Goal: Communication & Community: Ask a question

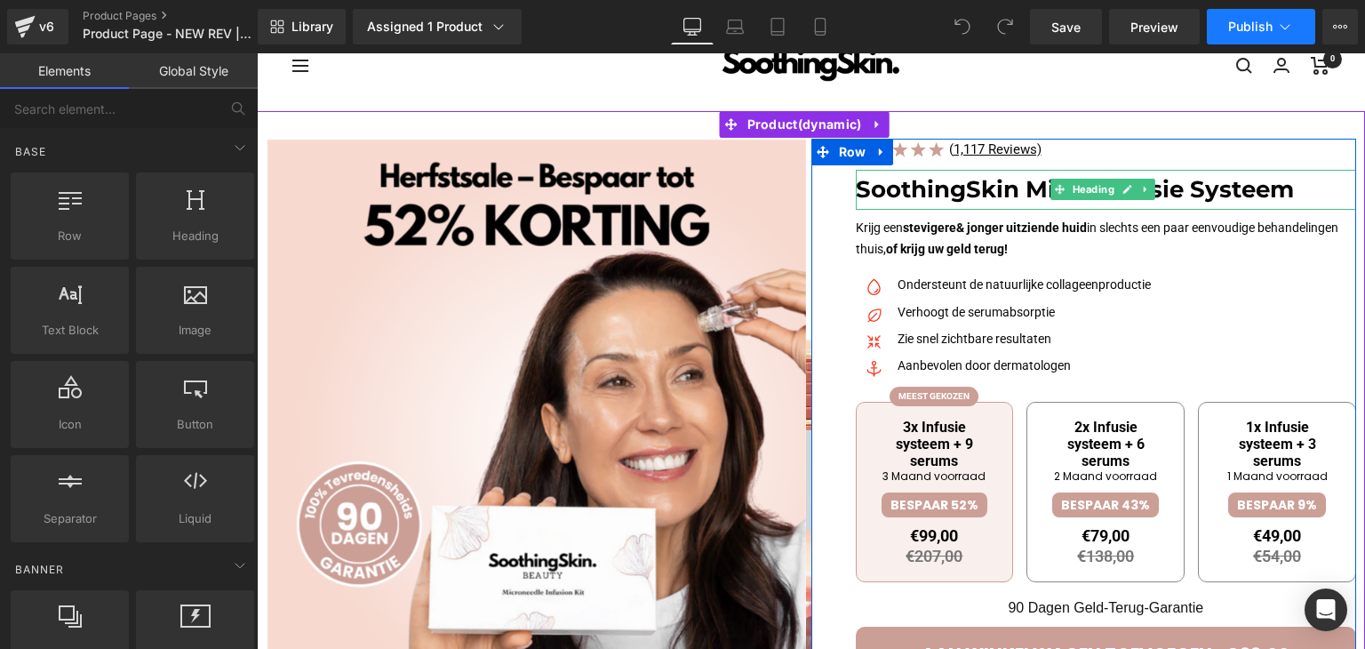
scroll to position [89, 0]
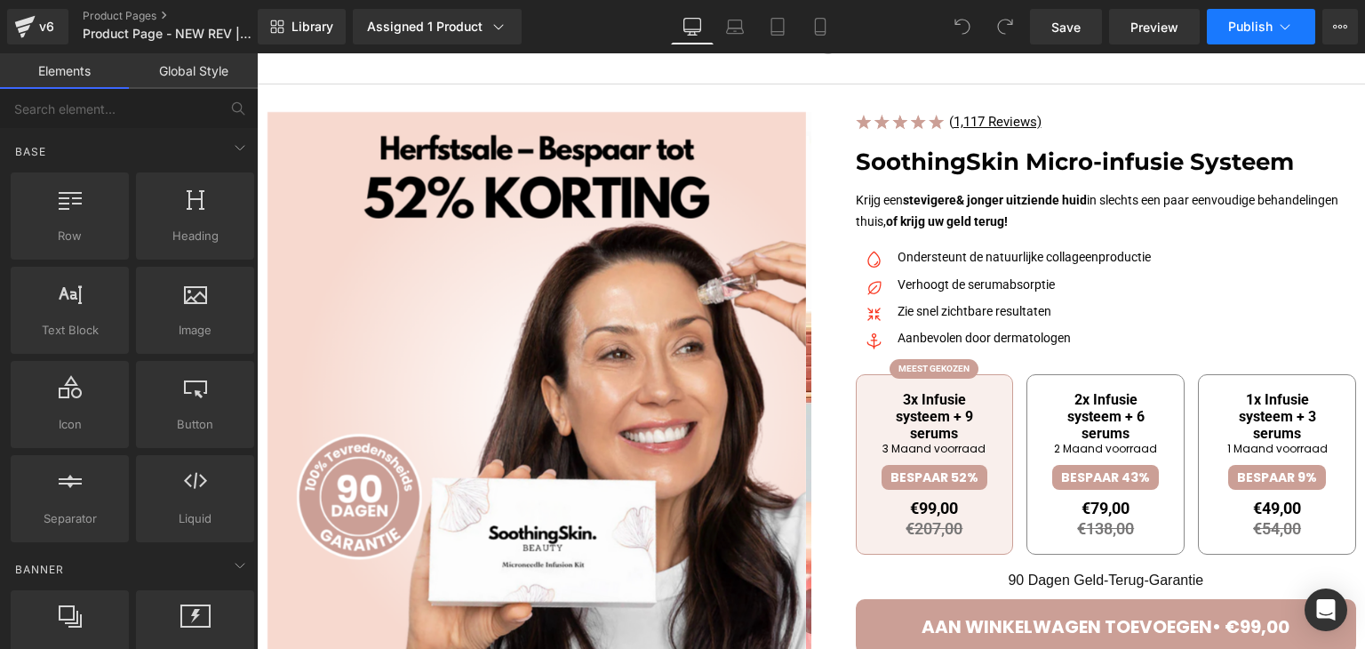
click at [1262, 26] on span "Publish" at bounding box center [1250, 27] width 44 height 14
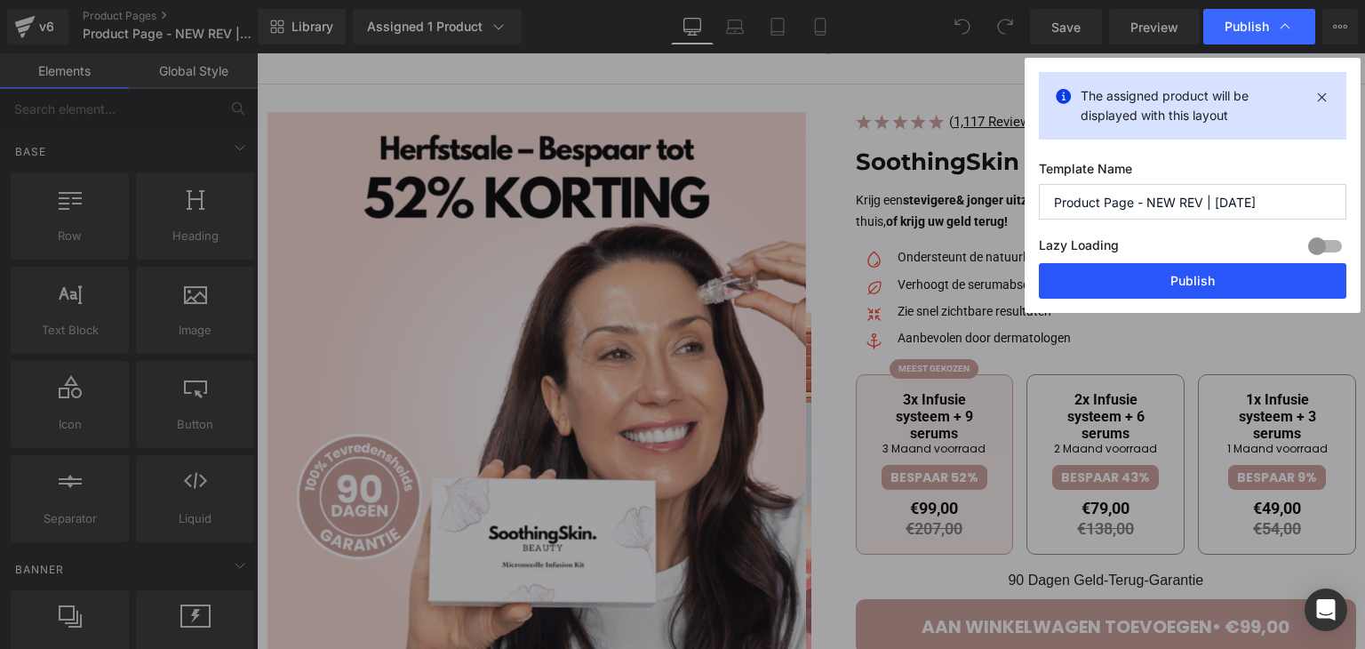
drag, startPoint x: 1097, startPoint y: 278, endPoint x: 565, endPoint y: 219, distance: 534.9
click at [1097, 278] on button "Publish" at bounding box center [1193, 281] width 308 height 36
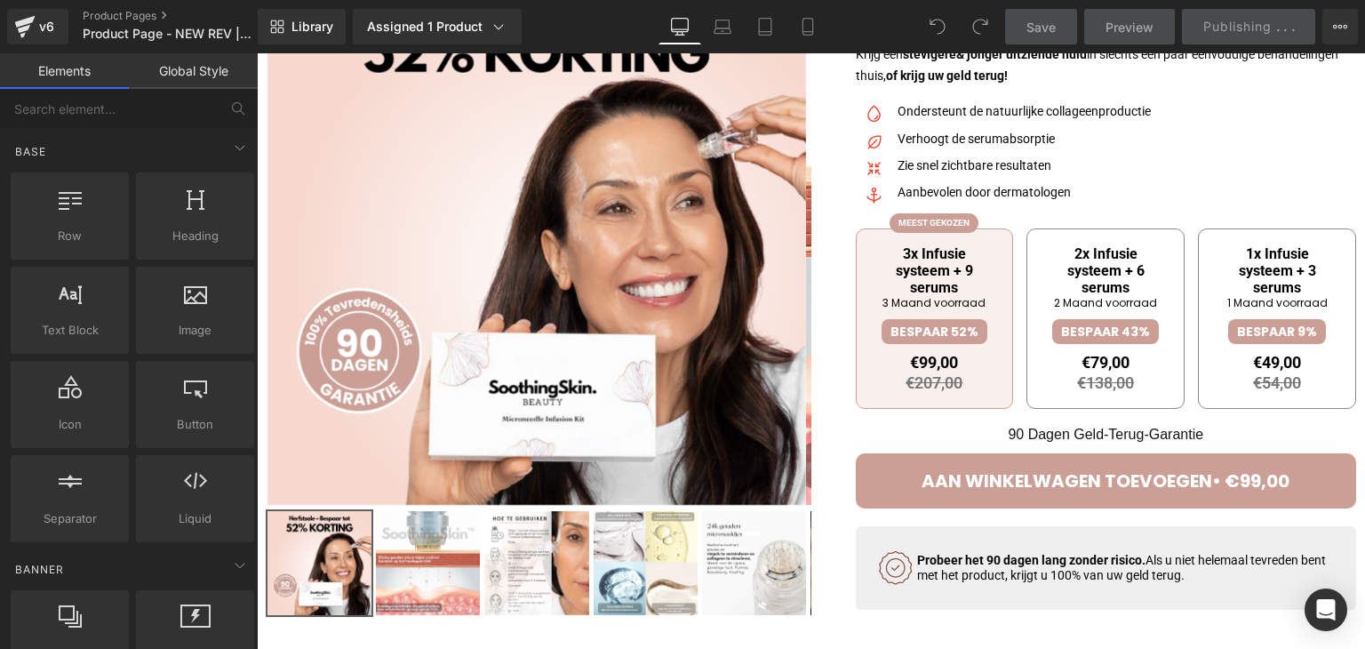
scroll to position [267, 0]
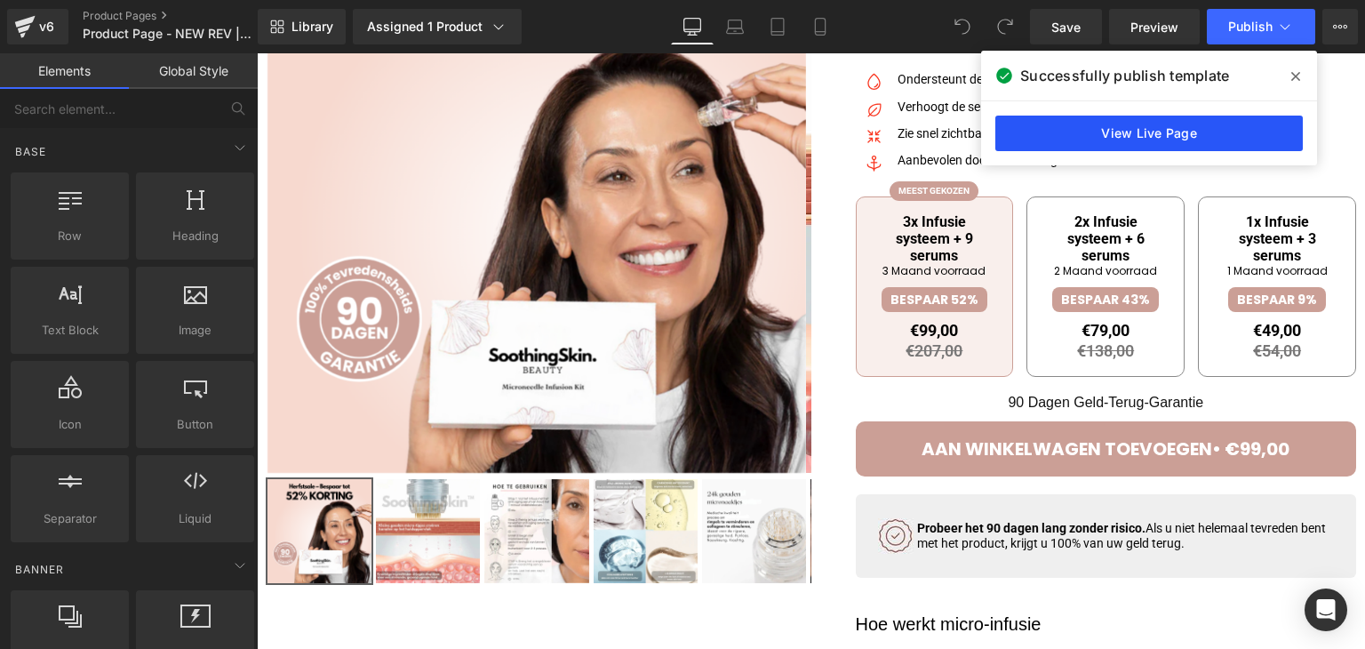
click at [1069, 119] on link "View Live Page" at bounding box center [1150, 134] width 308 height 36
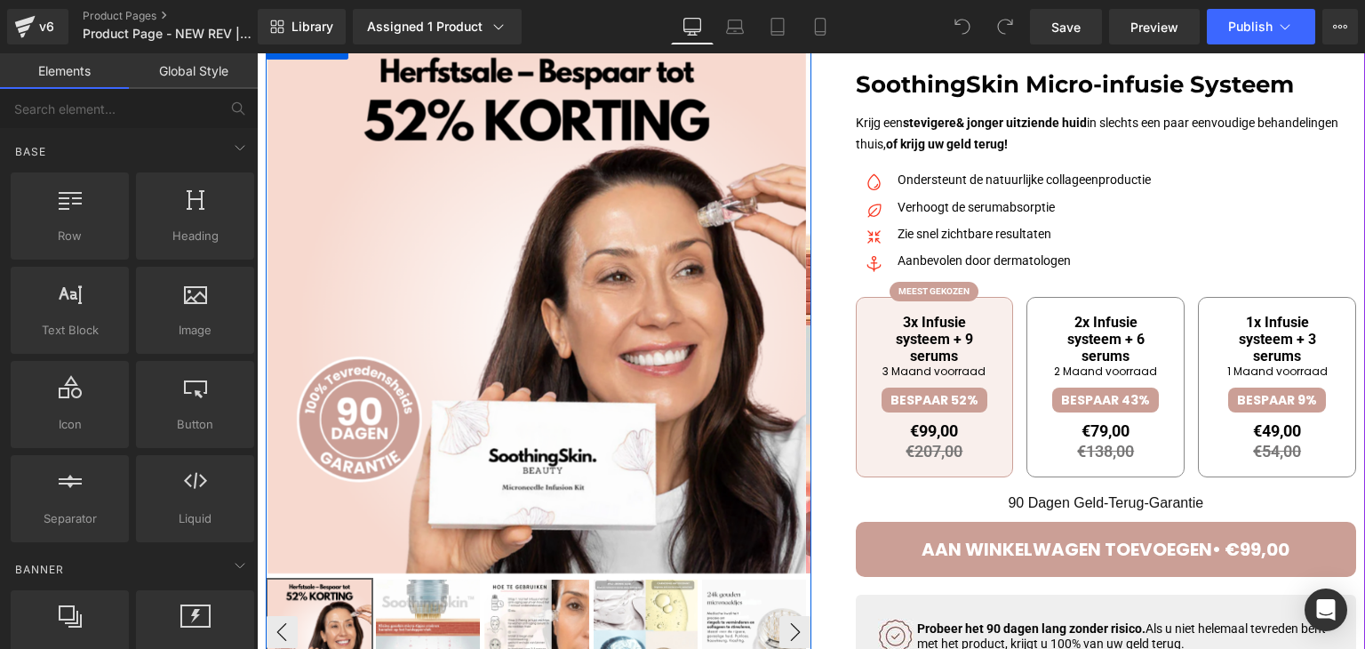
scroll to position [89, 0]
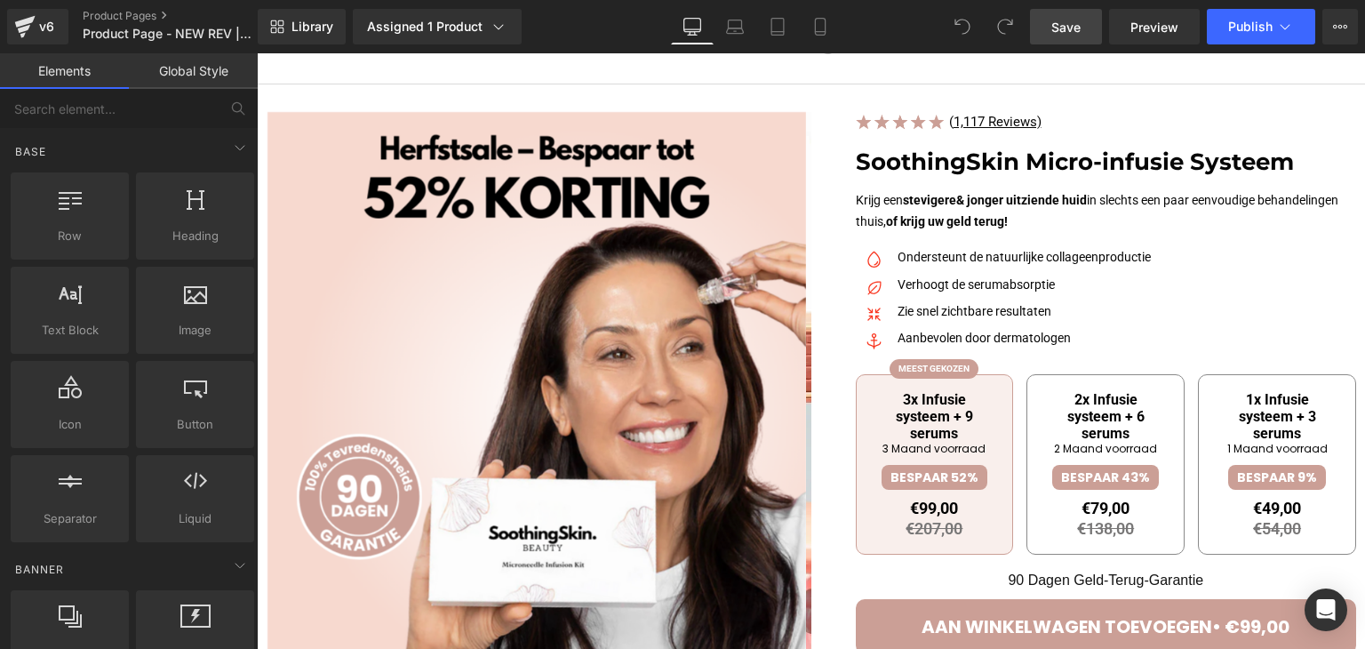
click at [1035, 40] on link "Save" at bounding box center [1066, 27] width 72 height 36
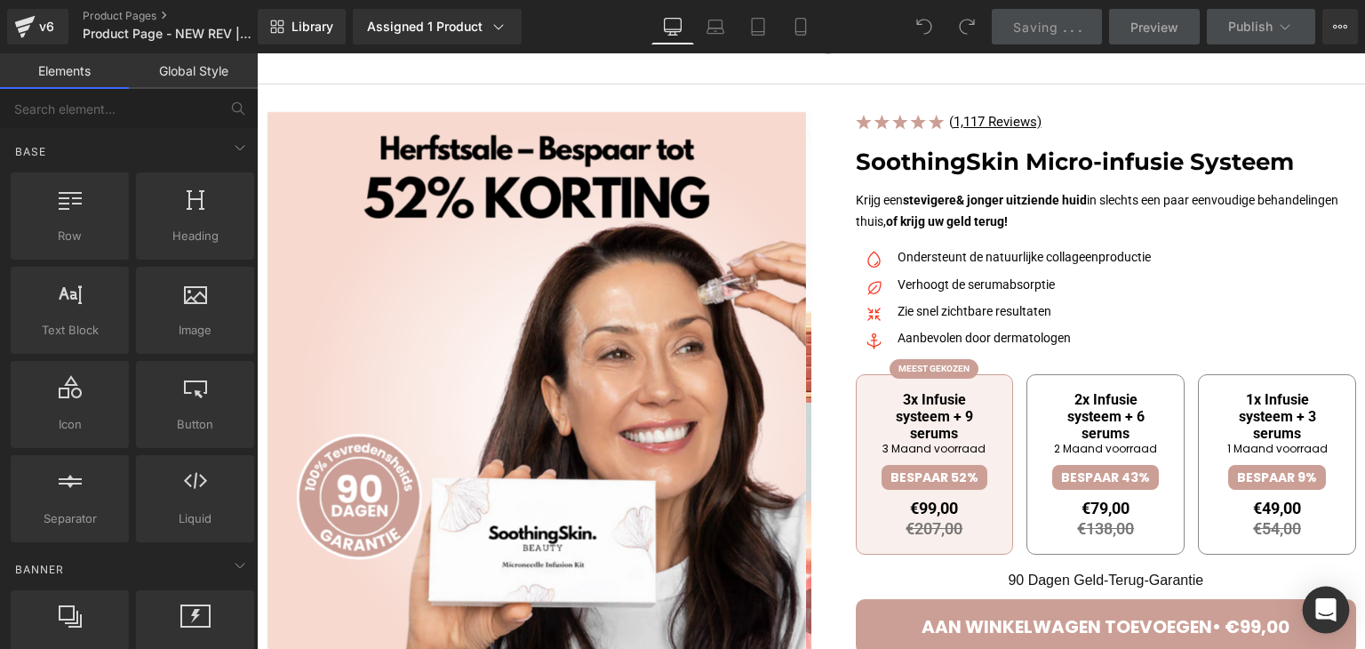
click at [1322, 608] on icon "Open Intercom Messenger" at bounding box center [1326, 609] width 20 height 23
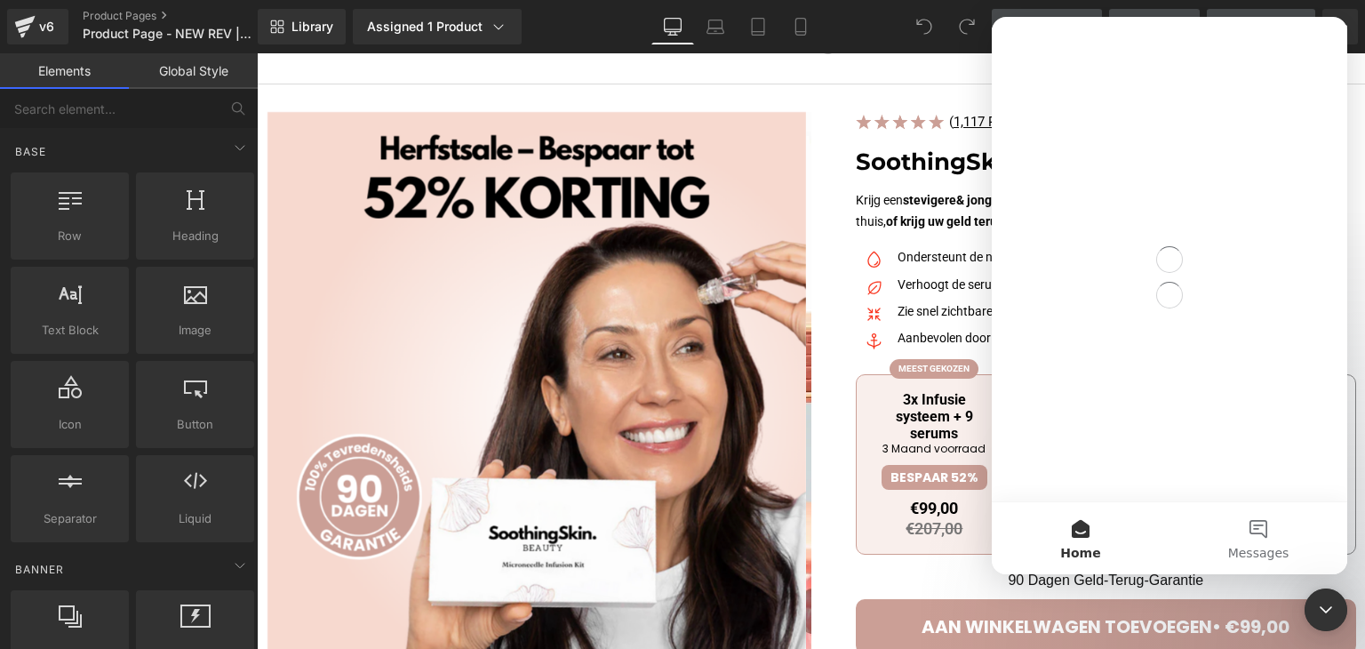
scroll to position [0, 0]
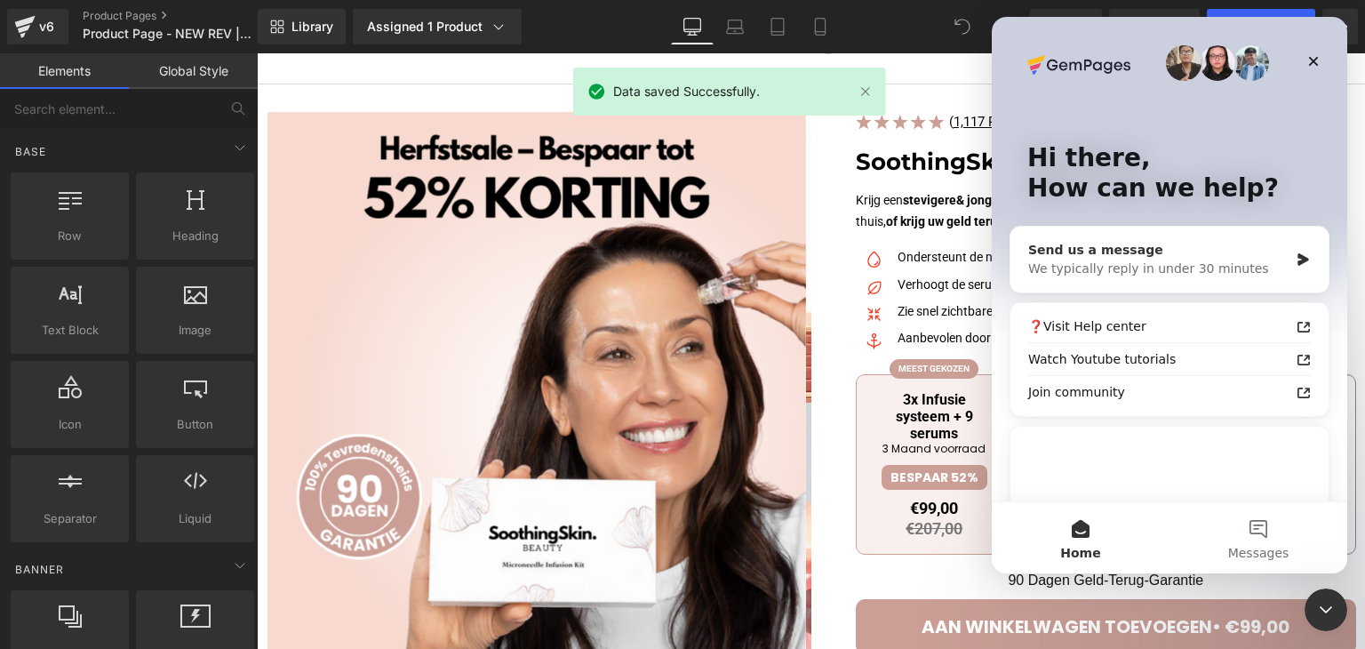
click at [1113, 245] on div "Send us a message" at bounding box center [1158, 250] width 260 height 19
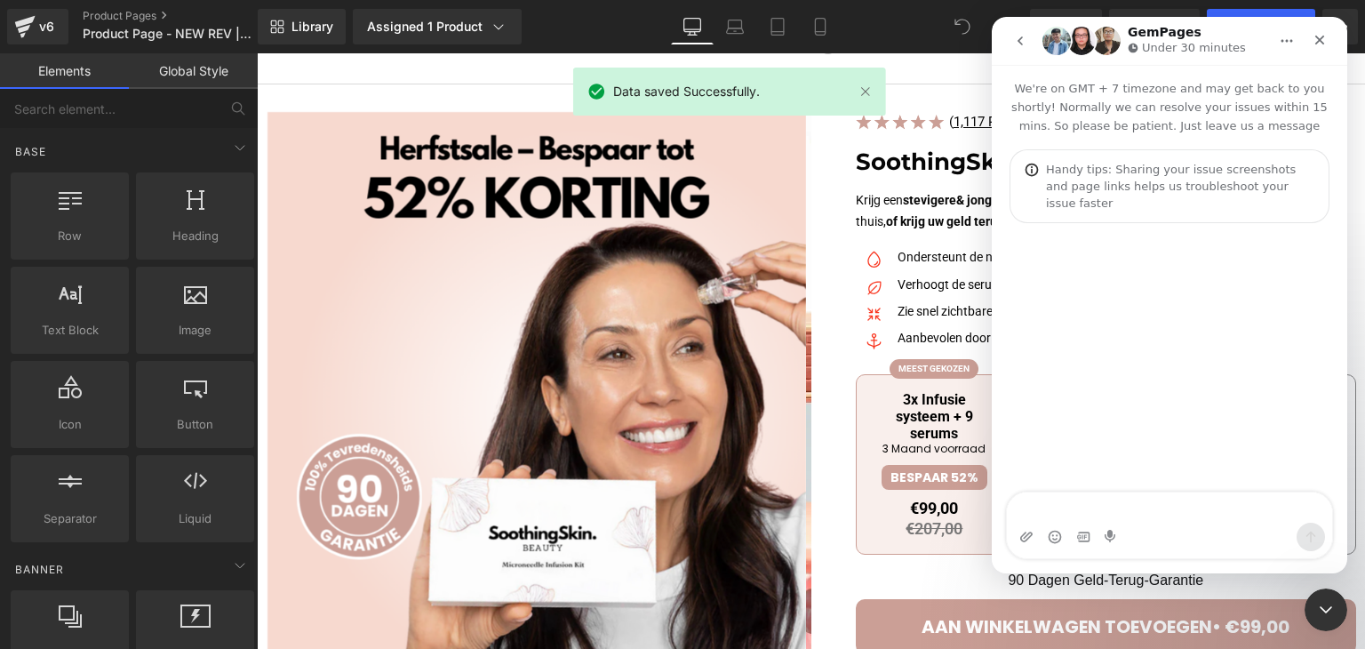
type textarea "h"
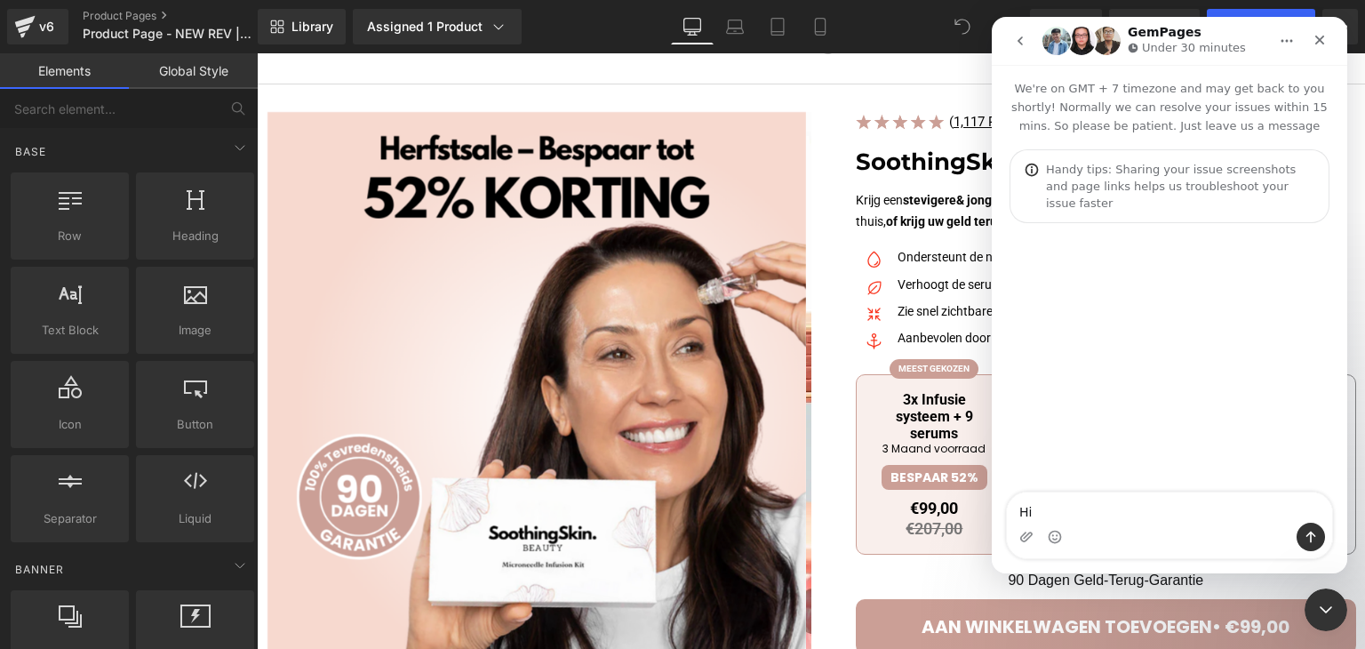
type textarea "Hi"
drag, startPoint x: 828, startPoint y: 67, endPoint x: 544, endPoint y: 4, distance: 290.3
click at [828, 67] on div at bounding box center [682, 298] width 1365 height 596
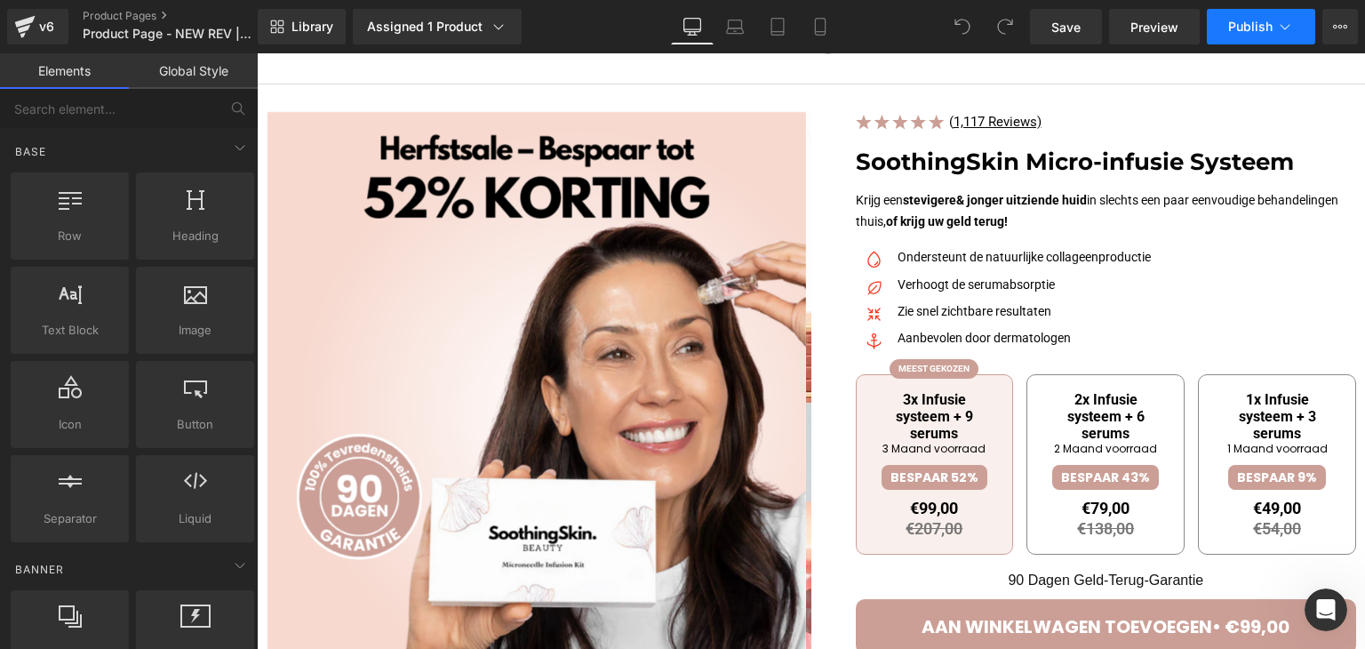
click at [1259, 30] on span "Publish" at bounding box center [1250, 27] width 44 height 14
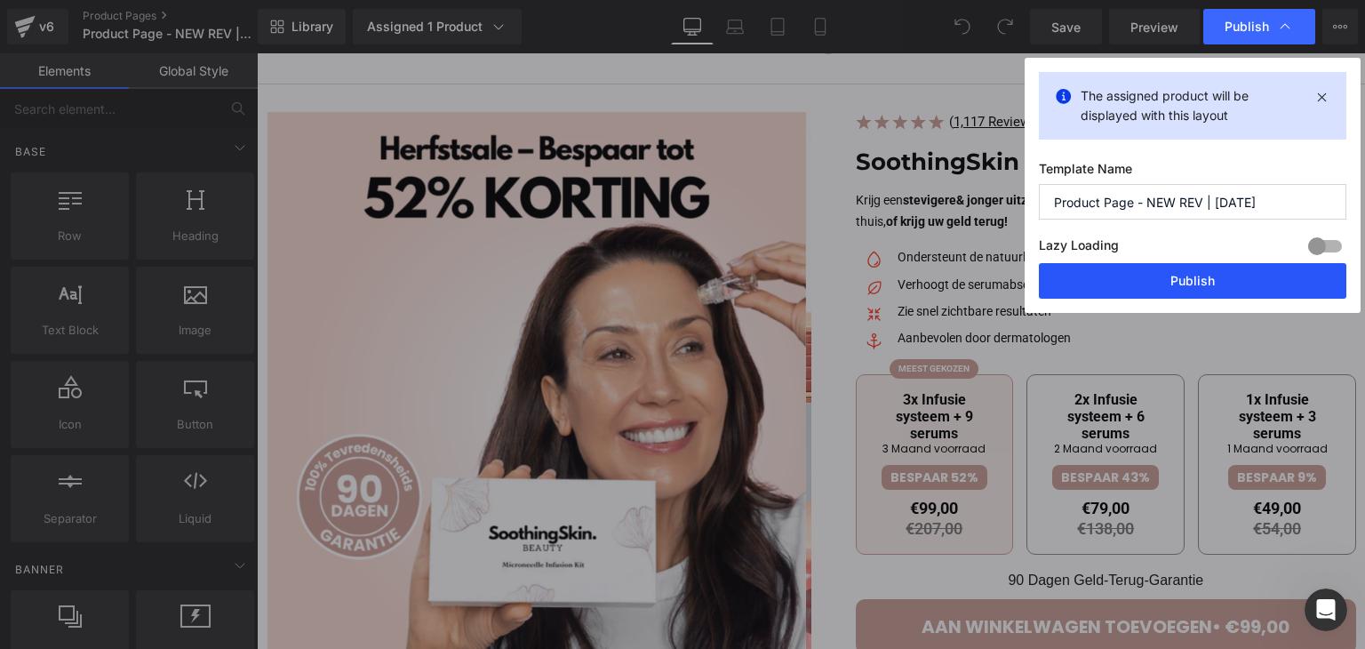
drag, startPoint x: 1204, startPoint y: 284, endPoint x: 956, endPoint y: 246, distance: 250.8
click at [1204, 284] on button "Publish" at bounding box center [1193, 281] width 308 height 36
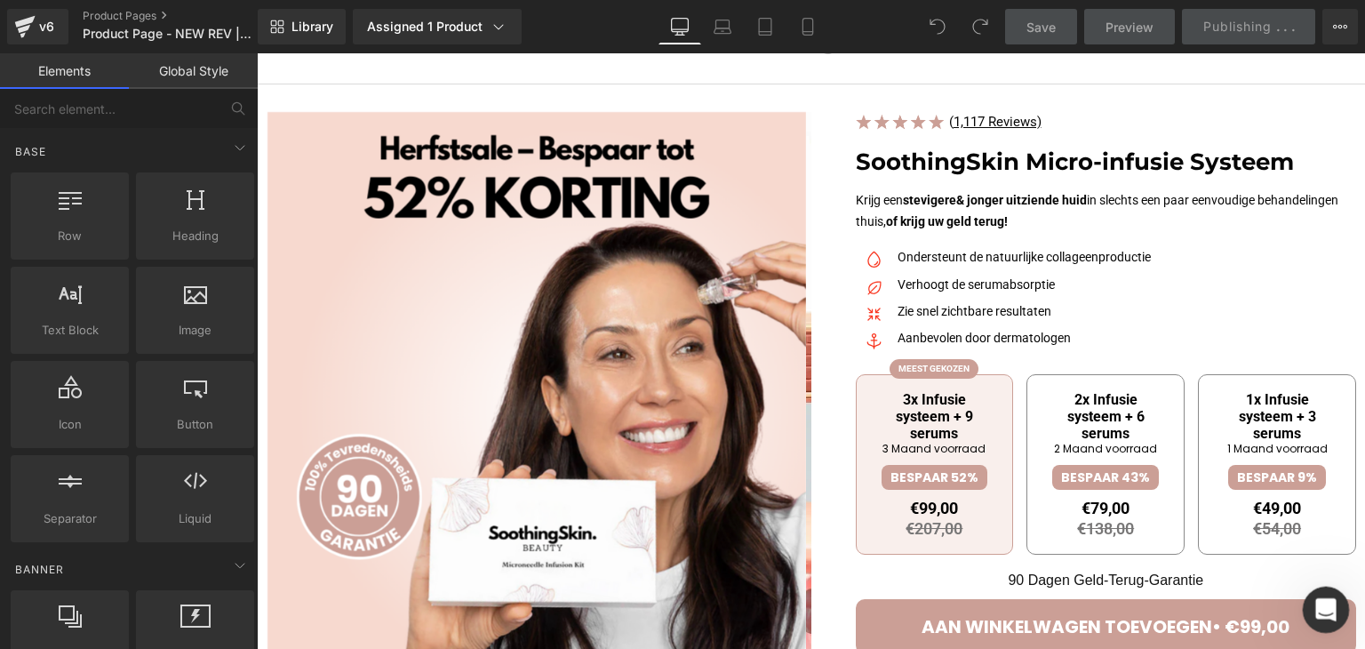
click at [1317, 604] on icon "Open Intercom Messenger" at bounding box center [1323, 607] width 29 height 29
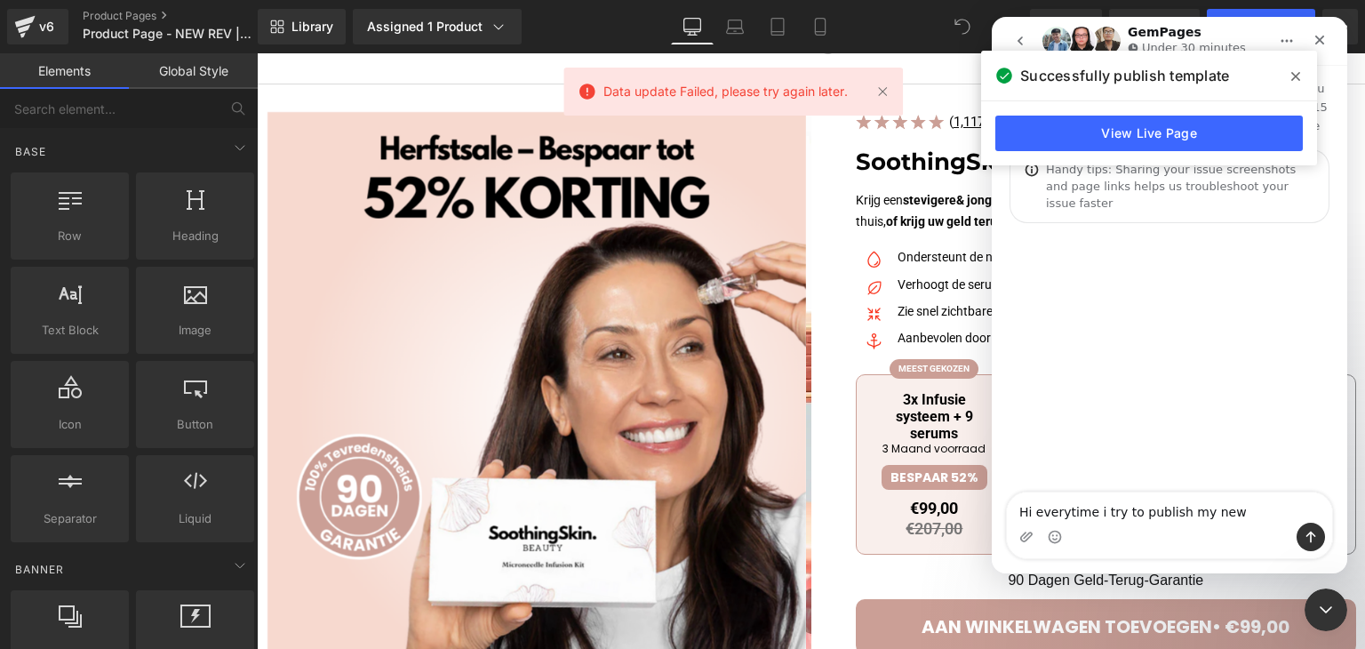
type textarea "Hi everytime i try to publish my new"
click at [762, 87] on div at bounding box center [682, 298] width 1365 height 596
click at [762, 87] on span "Data update Failed, please try again later." at bounding box center [726, 92] width 244 height 20
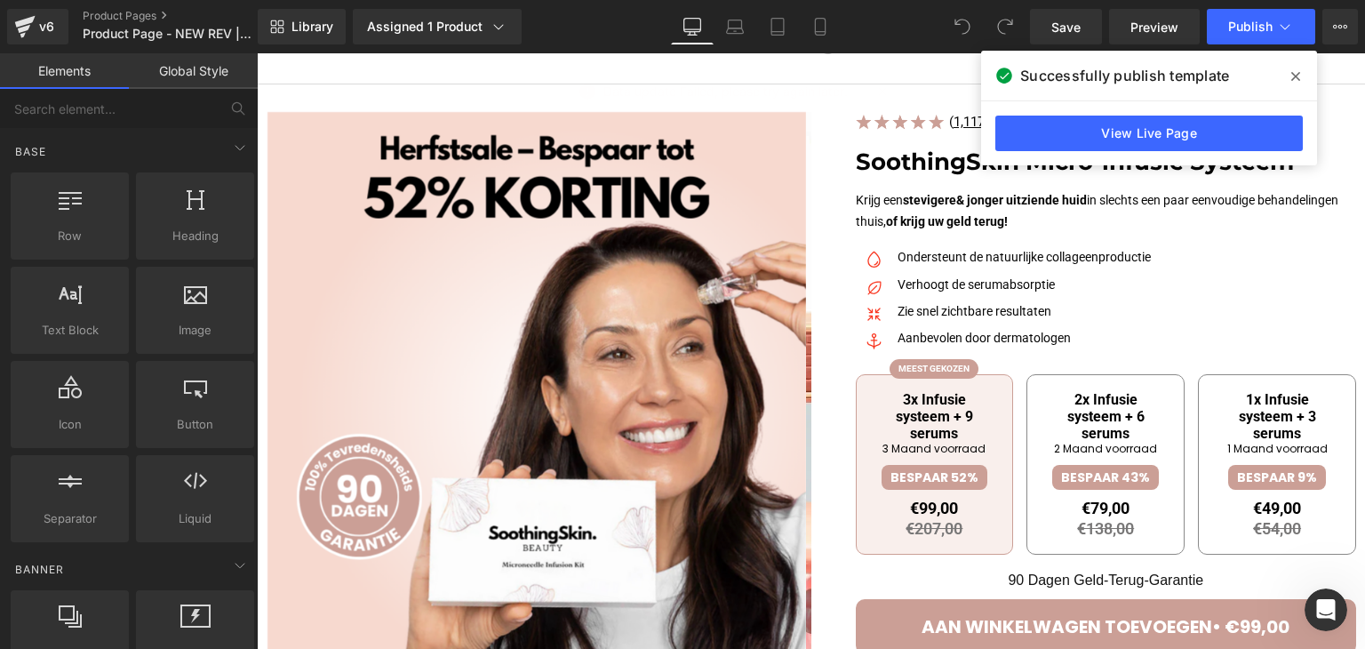
copy div "Data update Failed, please try again later."
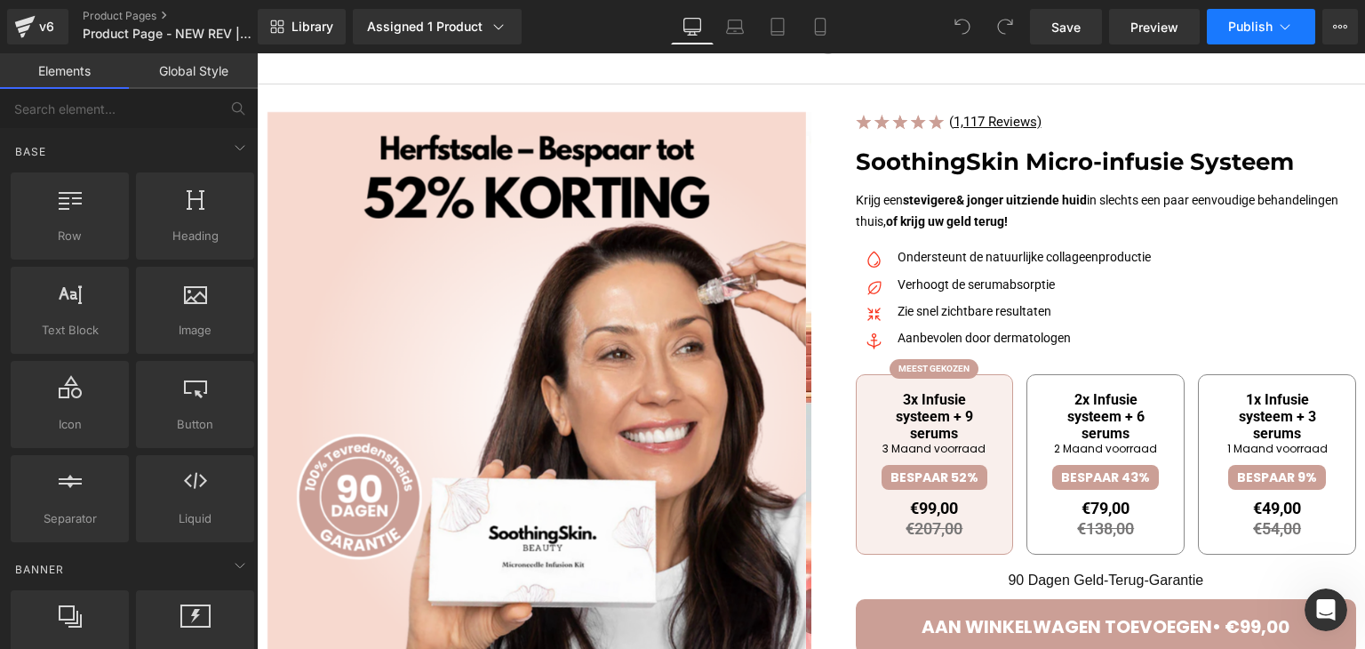
click at [1244, 39] on button "Publish" at bounding box center [1261, 27] width 108 height 36
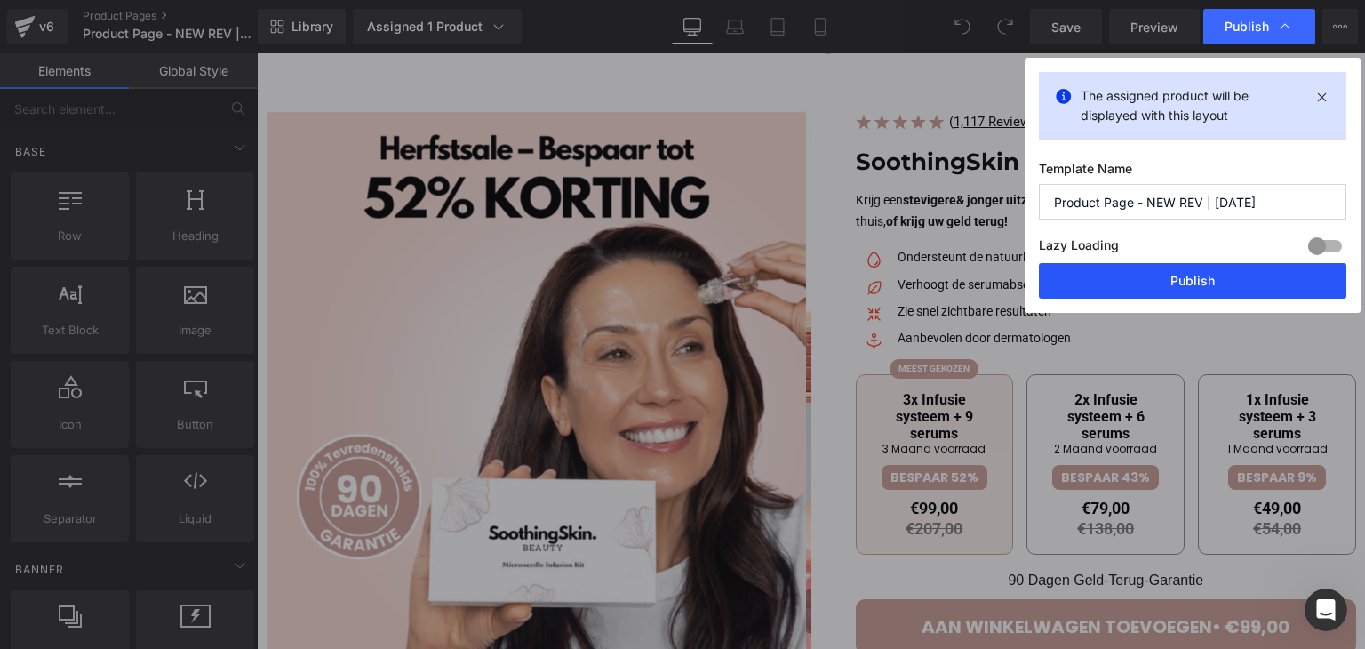
click at [1163, 272] on button "Publish" at bounding box center [1193, 281] width 308 height 36
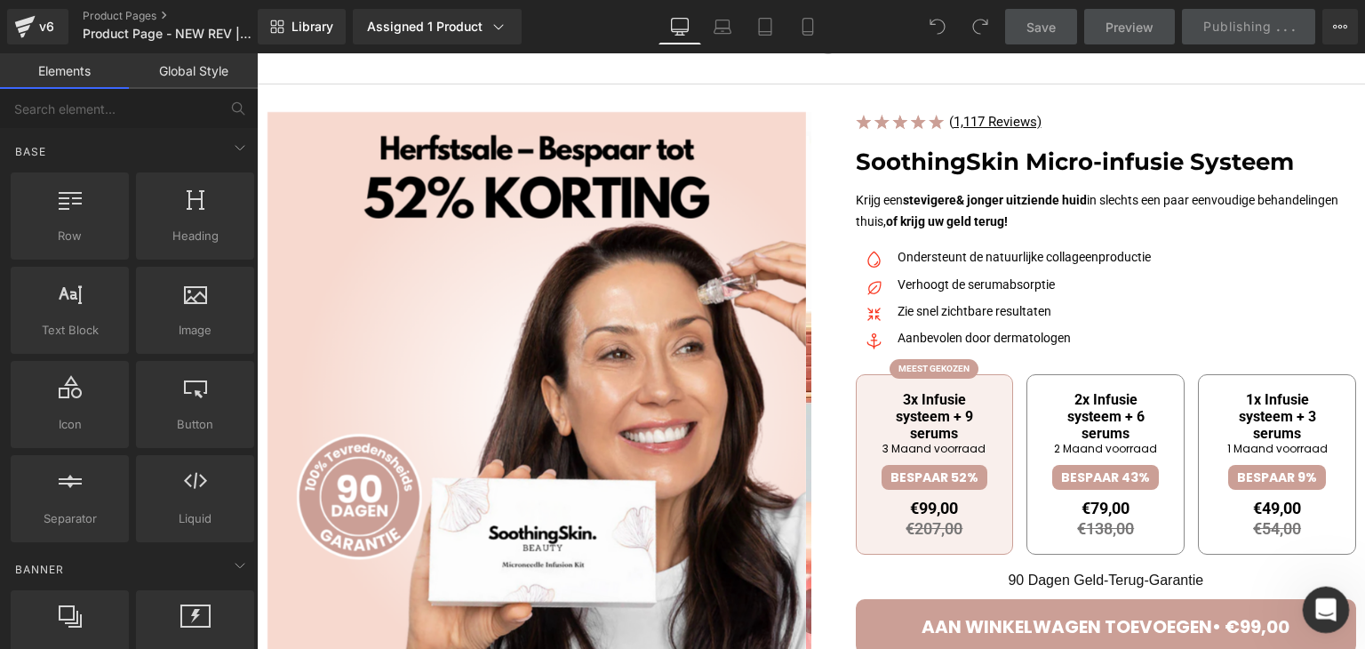
click at [1320, 606] on icon "Open Intercom Messenger" at bounding box center [1323, 607] width 29 height 29
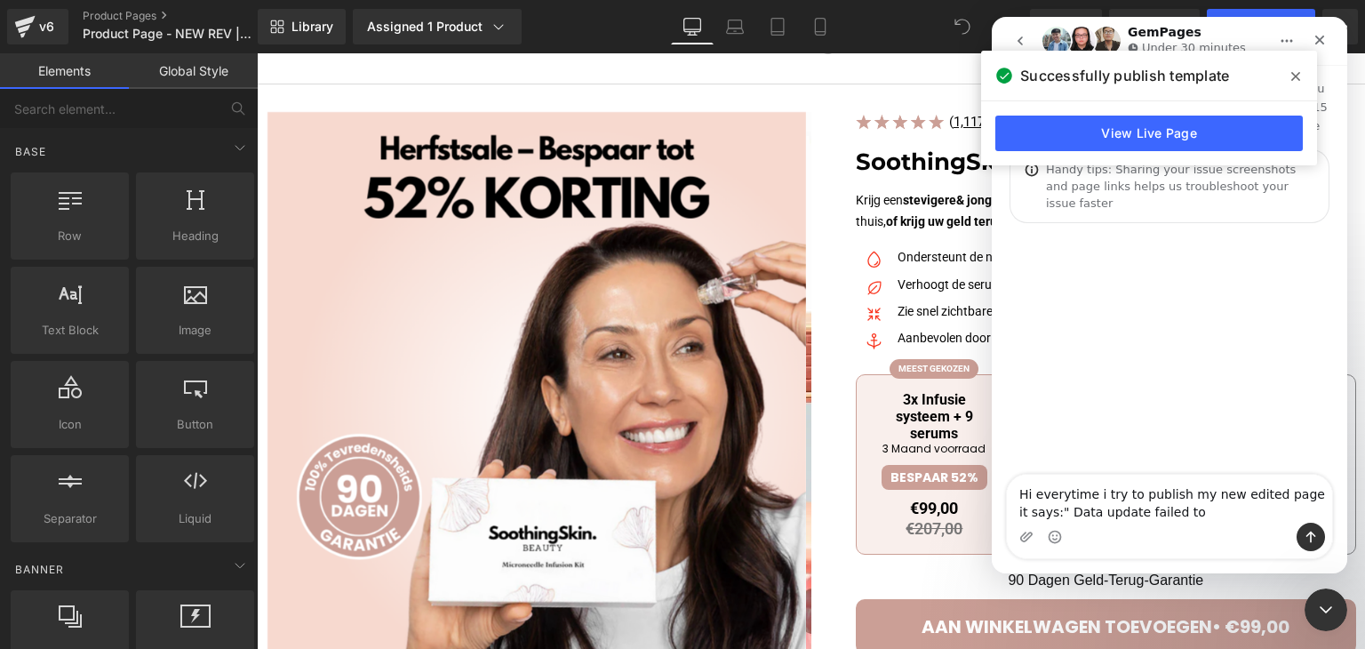
type textarea "Hi everytime i try to publish my new edited page it says:" Data update failed to"
click at [1282, 19] on nav "GemPages Under 30 minutes" at bounding box center [1170, 41] width 356 height 48
click at [1178, 507] on textarea "Hi everytime i try to publish my new edited page it says:" Data update failed to" at bounding box center [1169, 499] width 325 height 48
click at [1235, 6] on div at bounding box center [682, 298] width 1365 height 596
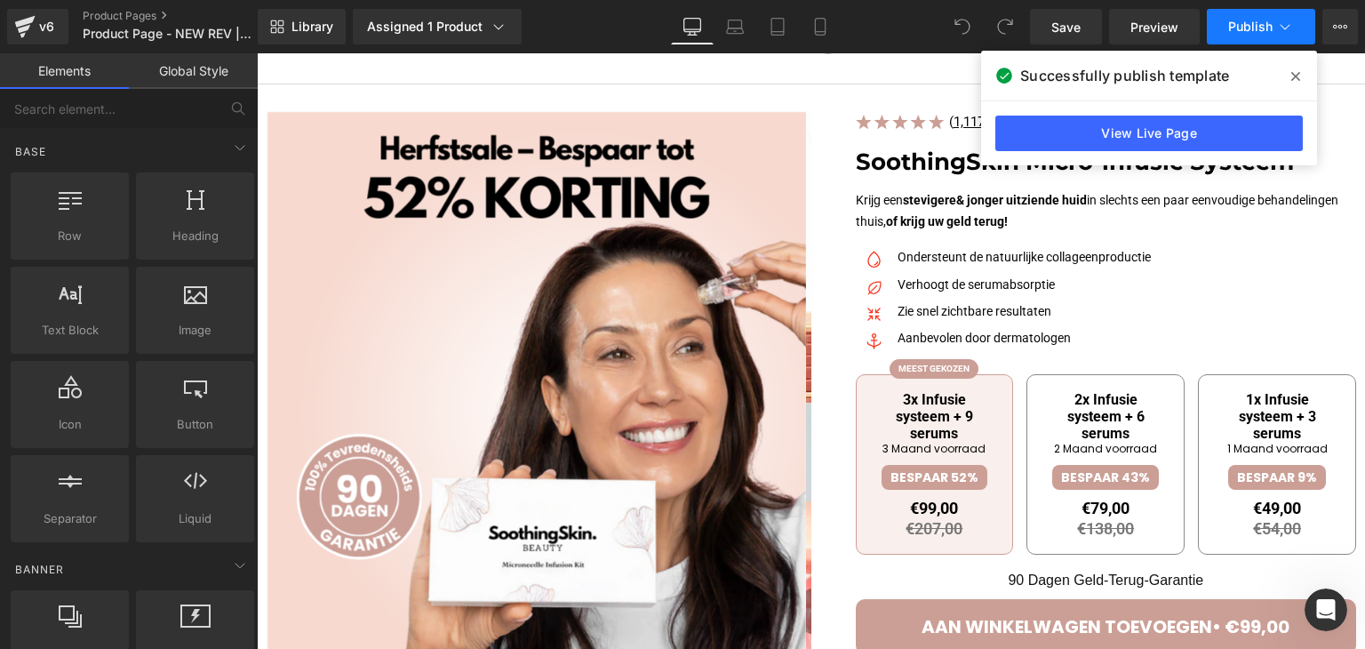
click at [1236, 18] on button "Publish" at bounding box center [1261, 27] width 108 height 36
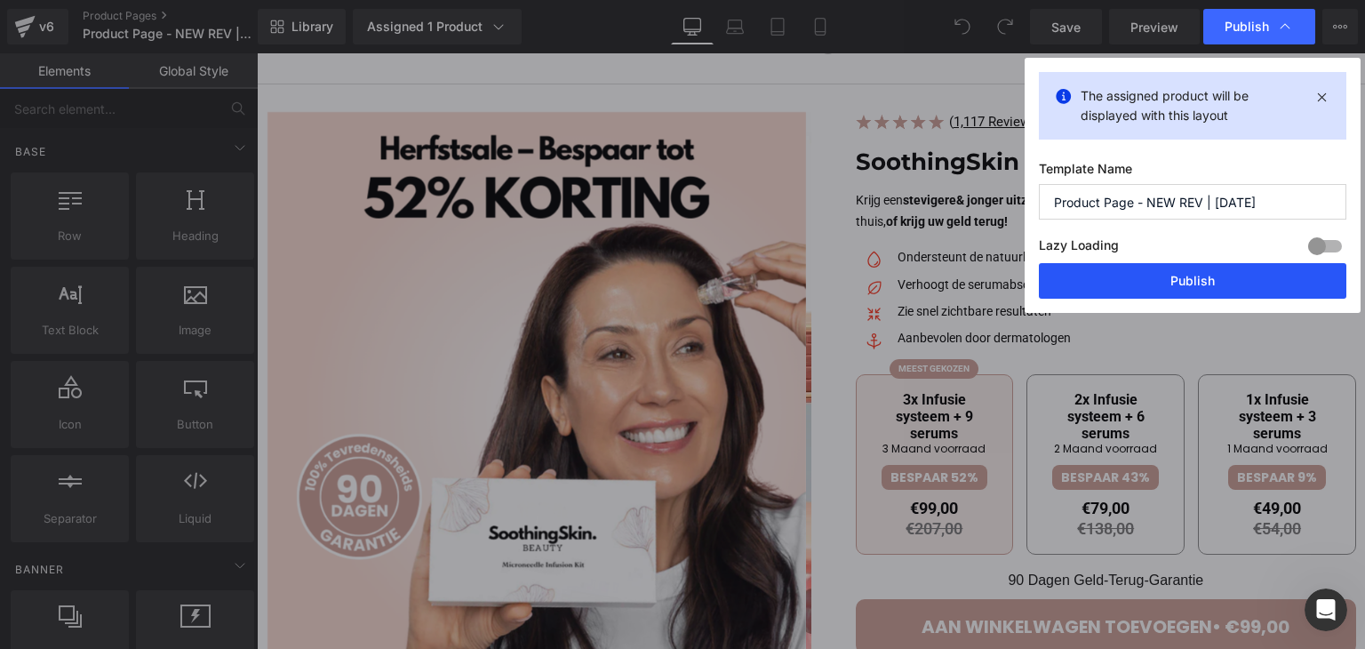
drag, startPoint x: 1138, startPoint y: 278, endPoint x: 621, endPoint y: 76, distance: 554.8
click at [1138, 278] on button "Publish" at bounding box center [1193, 281] width 308 height 36
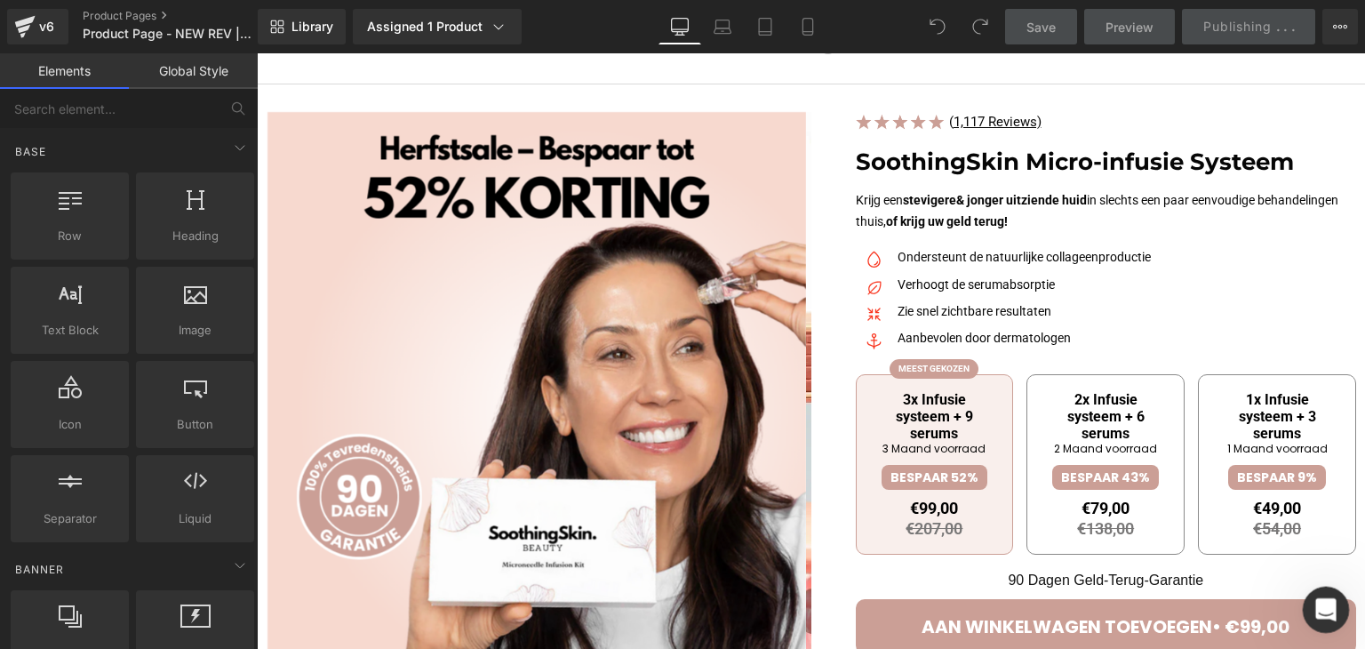
click at [1311, 599] on div "Open Intercom Messenger" at bounding box center [1323, 607] width 59 height 59
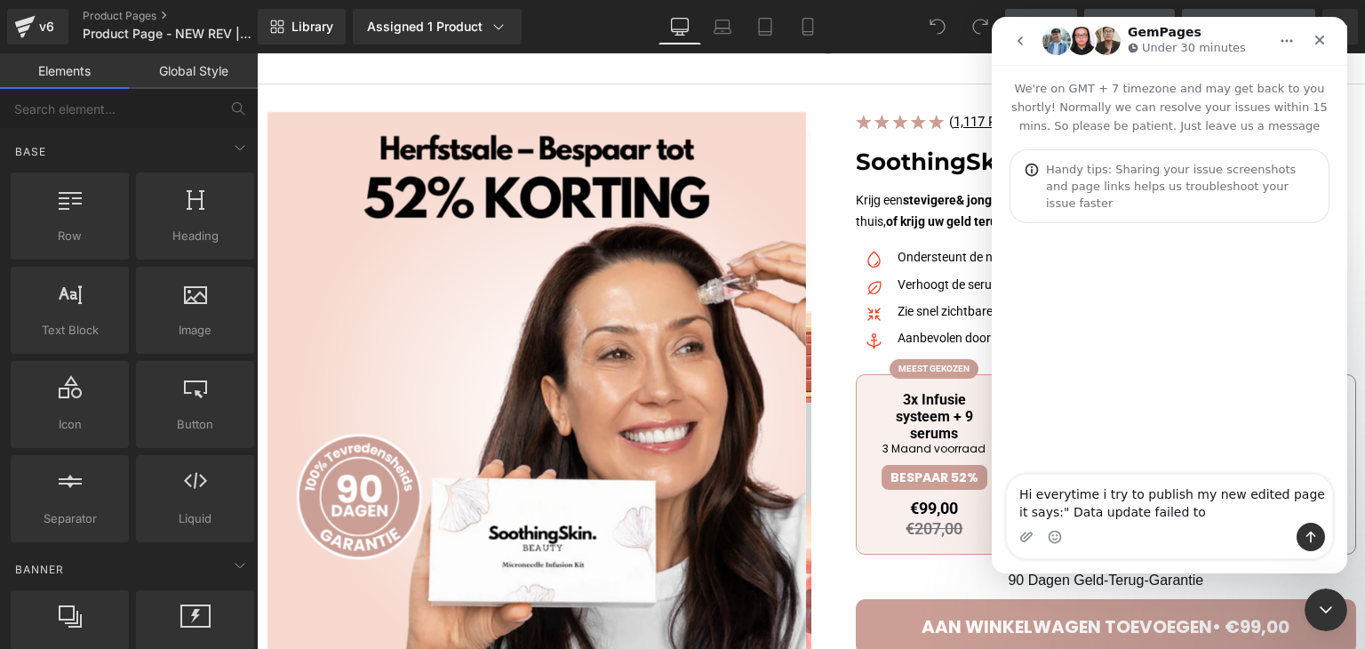
click at [1182, 512] on textarea "Hi everytime i try to publish my new edited page it says:" Data update failed to" at bounding box center [1169, 499] width 325 height 48
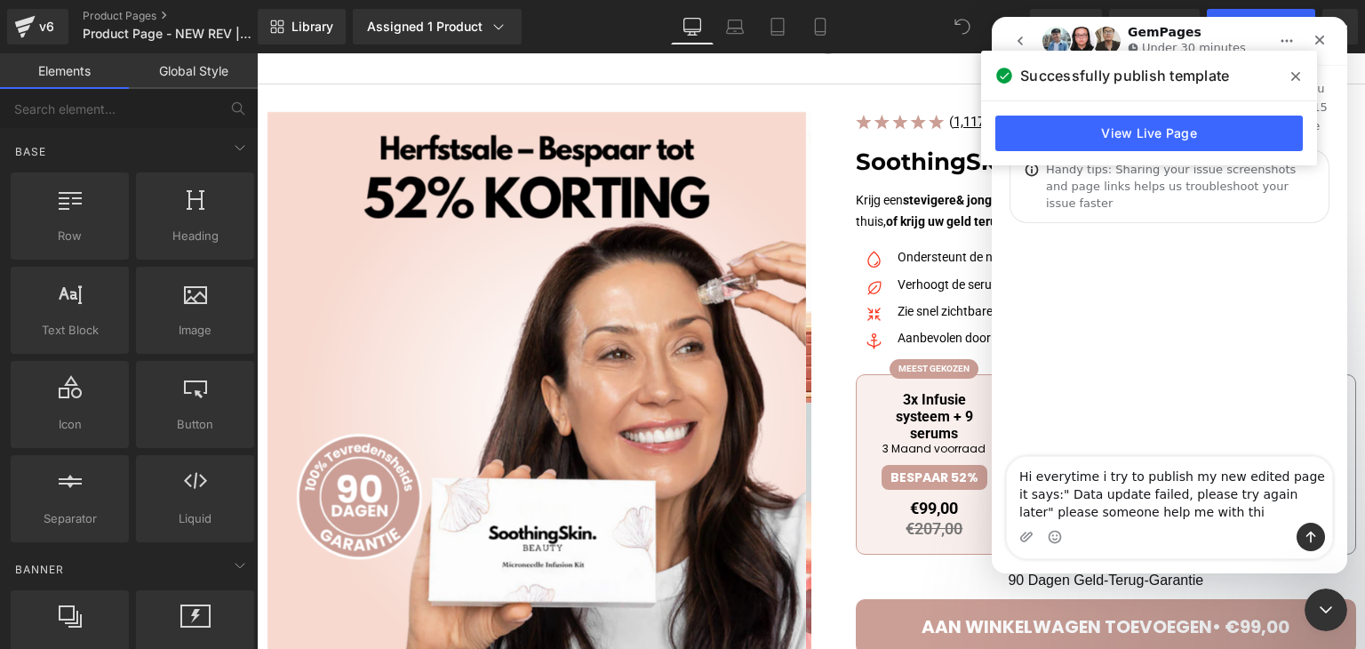
type textarea "Hi everytime i try to publish my new edited page it says:" Data update failed, …"
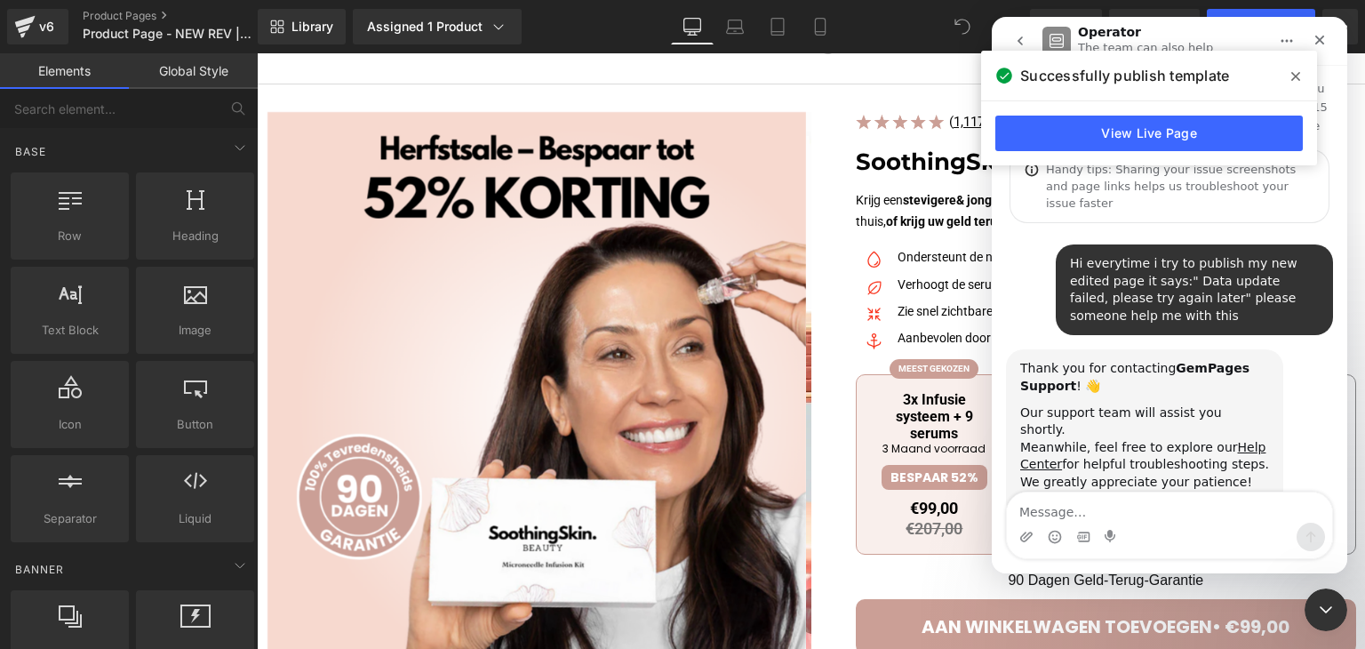
scroll to position [12, 0]
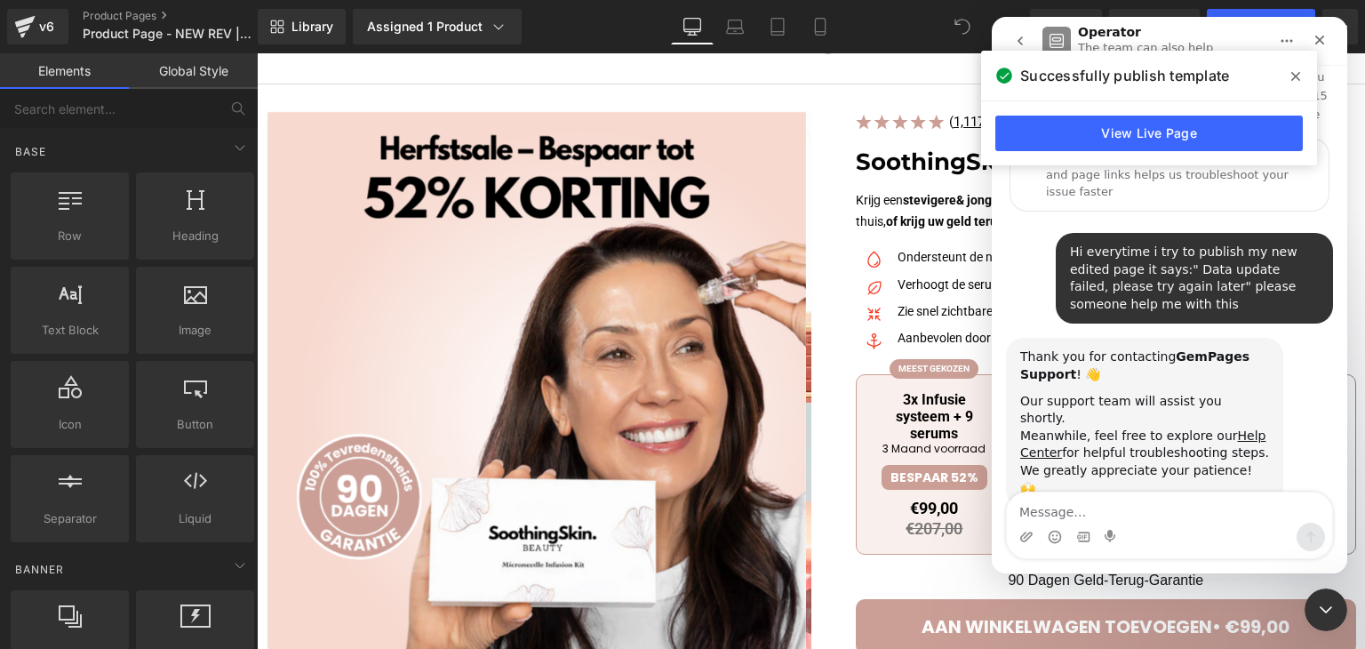
click at [1157, 496] on textarea "Message…" at bounding box center [1169, 507] width 325 height 30
click at [1105, 408] on div "Our support team will assist you shortly. Meanwhile, feel free to explore our H…" at bounding box center [1144, 445] width 249 height 105
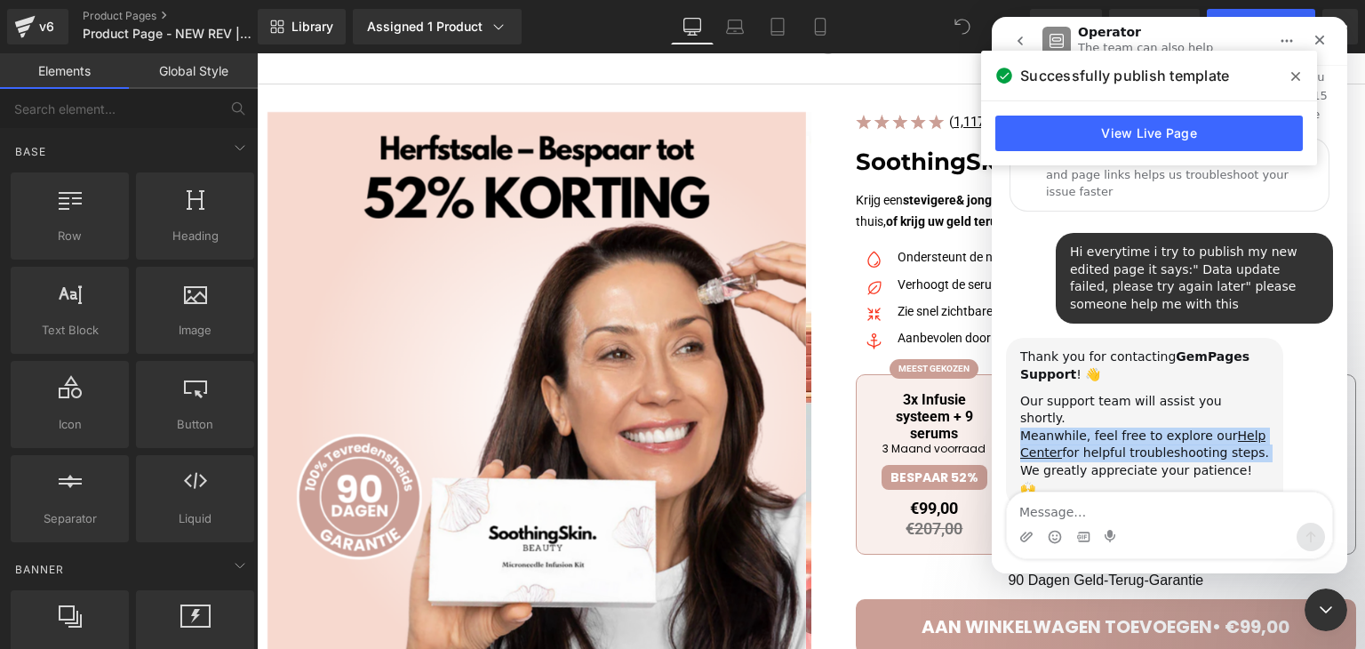
click at [1105, 408] on div "Our support team will assist you shortly. Meanwhile, feel free to explore our H…" at bounding box center [1144, 445] width 249 height 105
click at [1109, 417] on div "Our support team will assist you shortly. Meanwhile, feel free to explore our H…" at bounding box center [1144, 445] width 249 height 105
click at [1232, 428] on link "Help Center" at bounding box center [1142, 444] width 245 height 32
click at [1140, 268] on div "Hi everytime i try to publish my new edited page it says:" Data update failed, …" at bounding box center [1194, 278] width 249 height 69
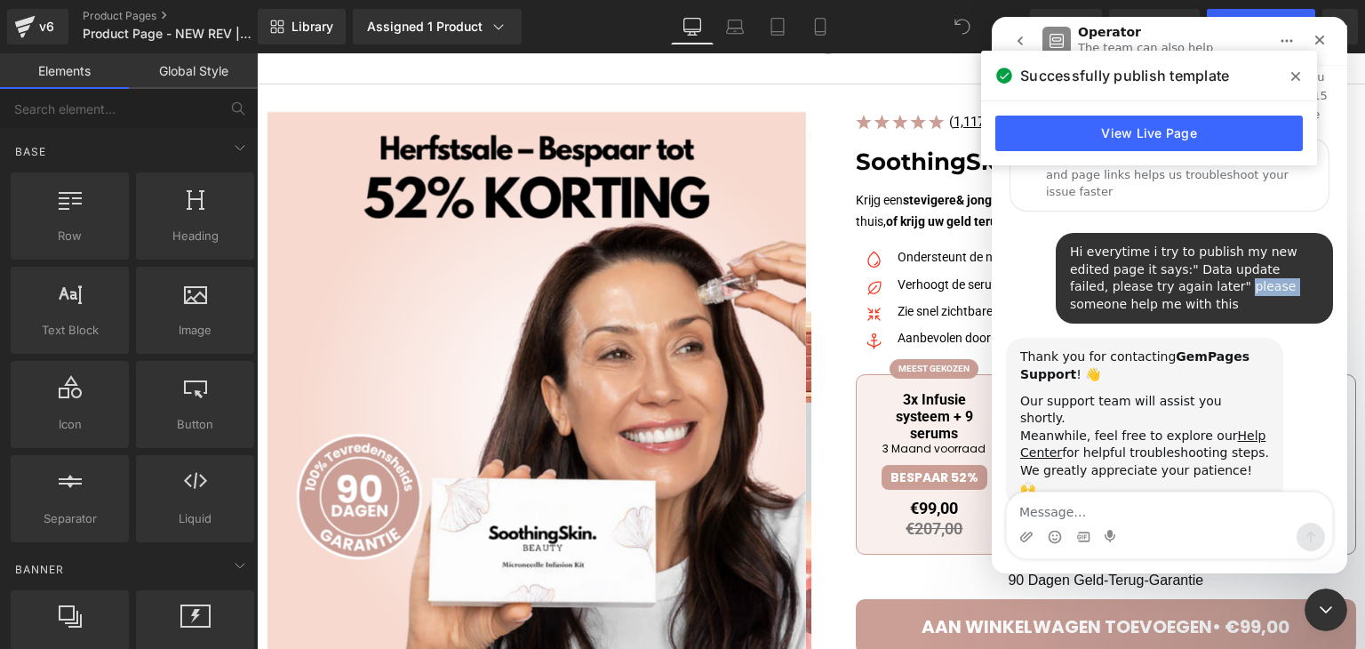
click at [1140, 268] on div "Hi everytime i try to publish my new edited page it says:" Data update failed, …" at bounding box center [1194, 278] width 249 height 69
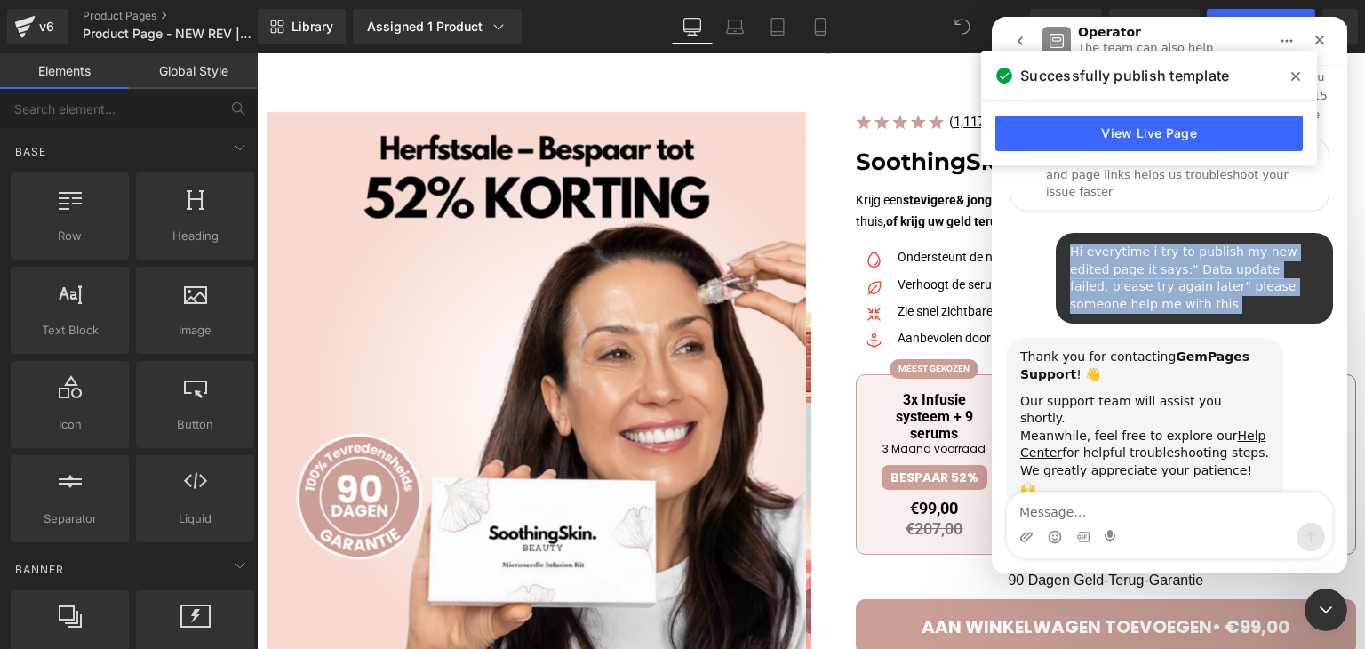
click at [1140, 268] on div "Hi everytime i try to publish my new edited page it says:" Data update failed, …" at bounding box center [1194, 278] width 249 height 69
copy div "Hi everytime i try to publish my new edited page it says:" Data update failed, …"
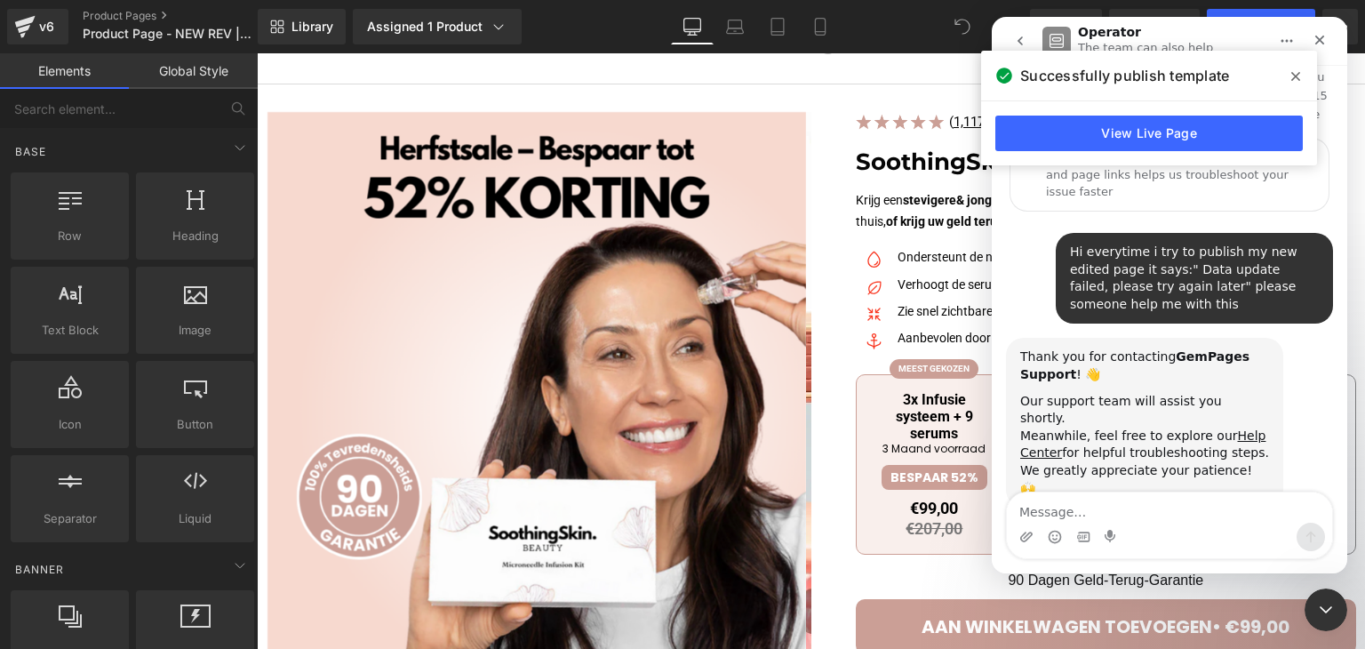
click at [1195, 393] on div "Our support team will assist you shortly. Meanwhile, feel free to explore our H…" at bounding box center [1144, 445] width 249 height 105
click at [1202, 486] on div "Thank you for contacting GemPages Support ! 👋 Our support team will assist you …" at bounding box center [1169, 442] width 327 height 209
click at [1198, 509] on textarea "Message…" at bounding box center [1169, 507] width 325 height 30
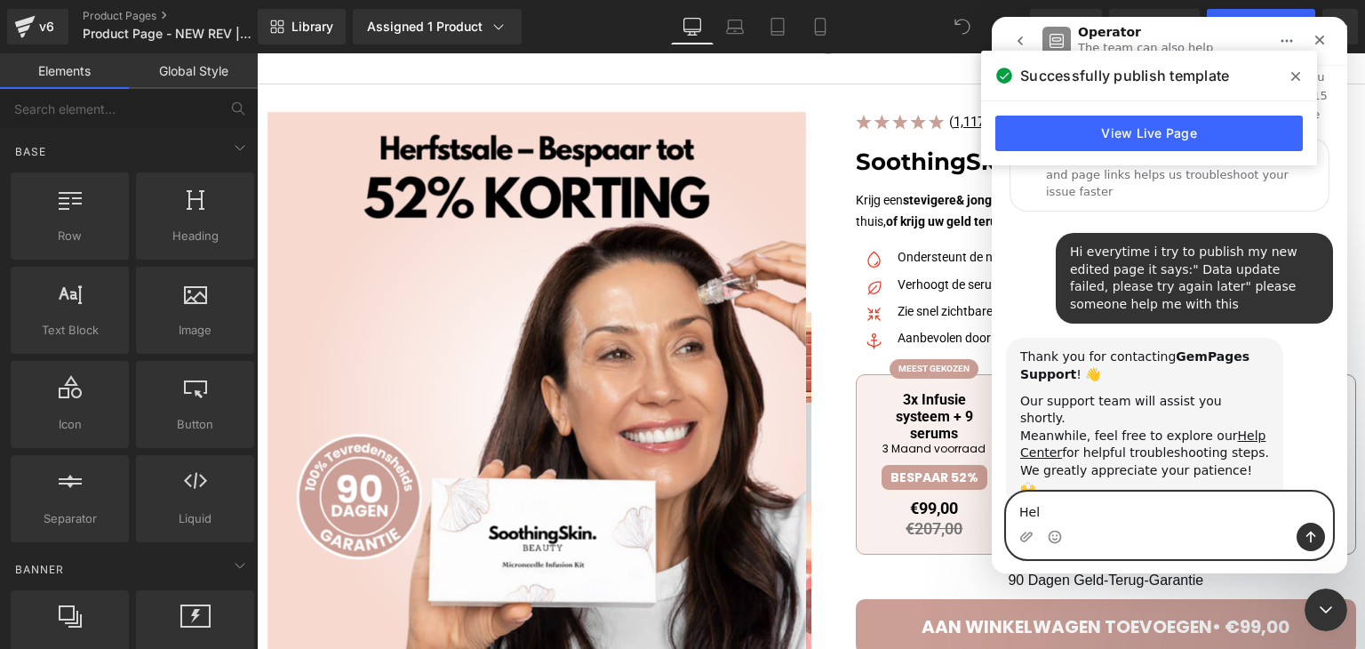
type textarea "Help"
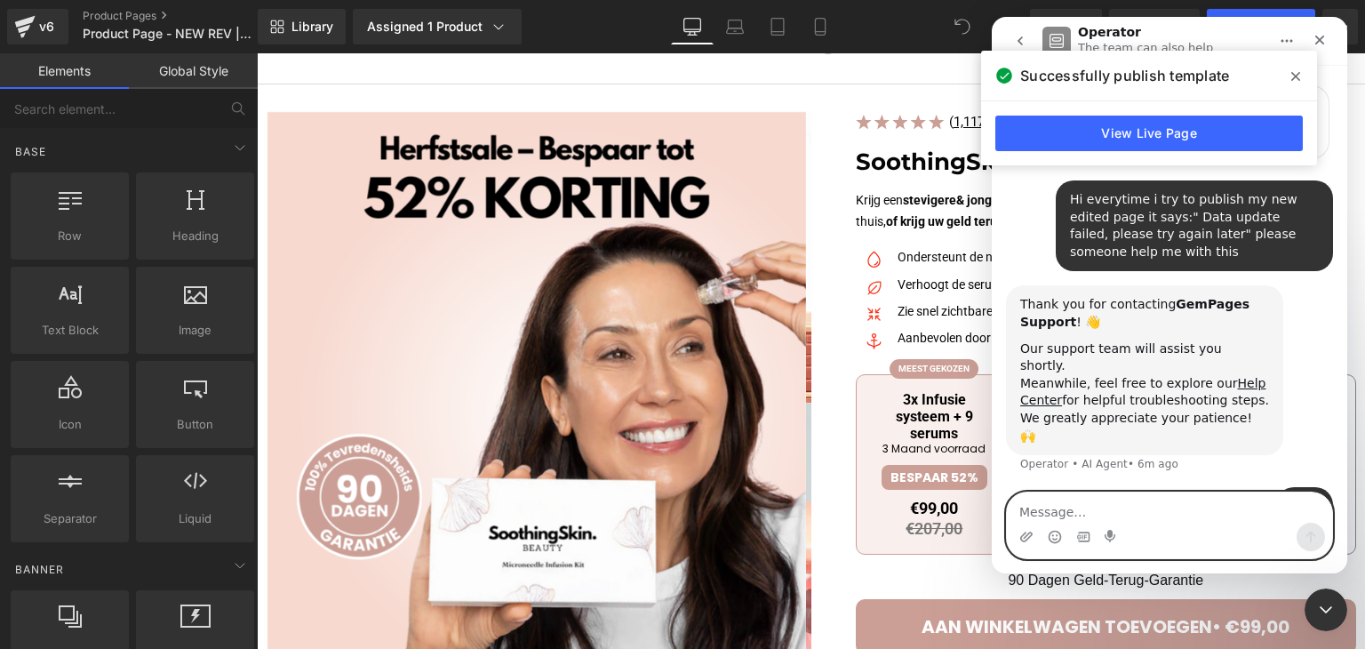
scroll to position [65, 0]
